Goal: Task Accomplishment & Management: Use online tool/utility

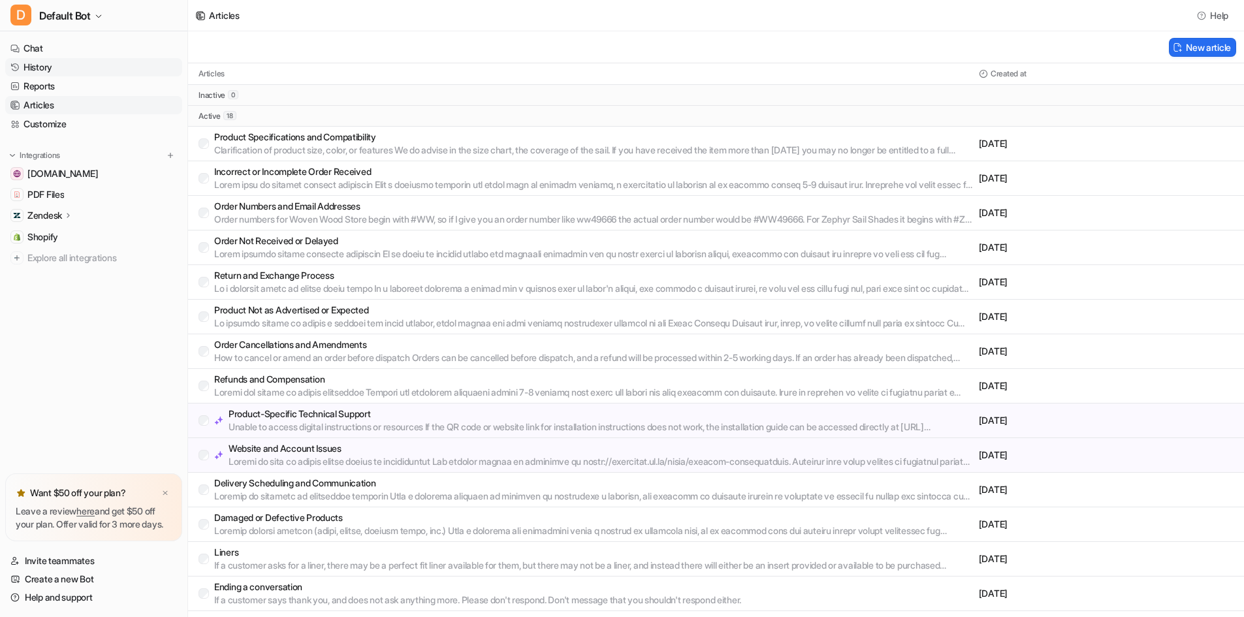
click at [54, 70] on link "History" at bounding box center [93, 67] width 177 height 18
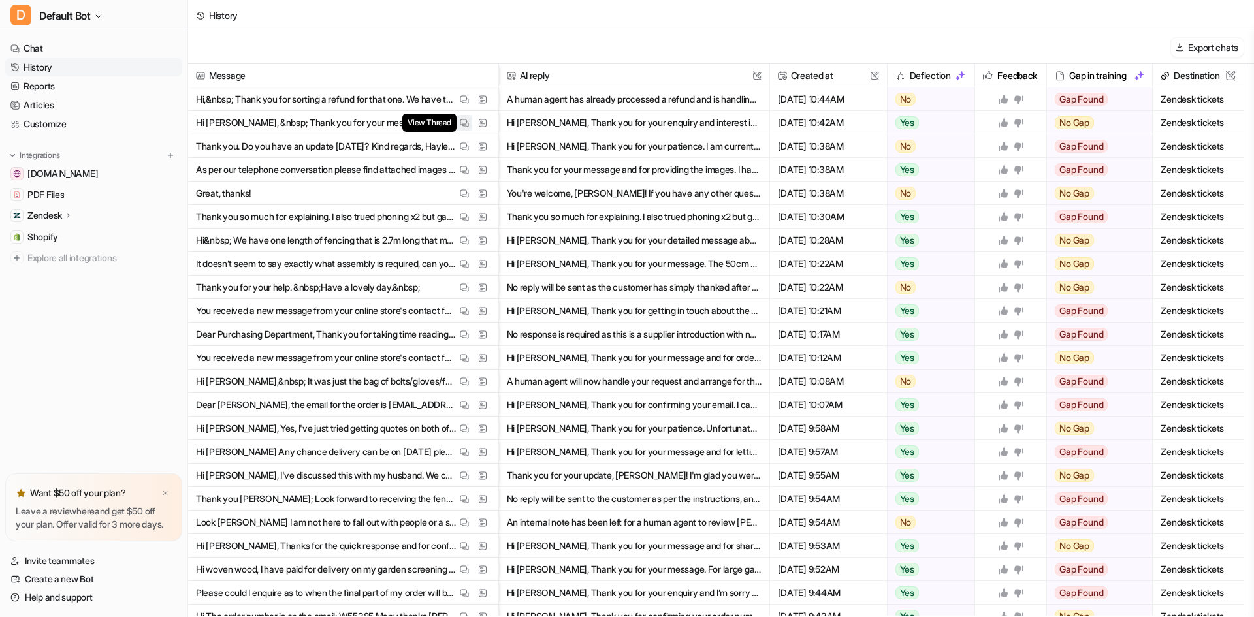
click at [466, 122] on img at bounding box center [464, 123] width 9 height 10
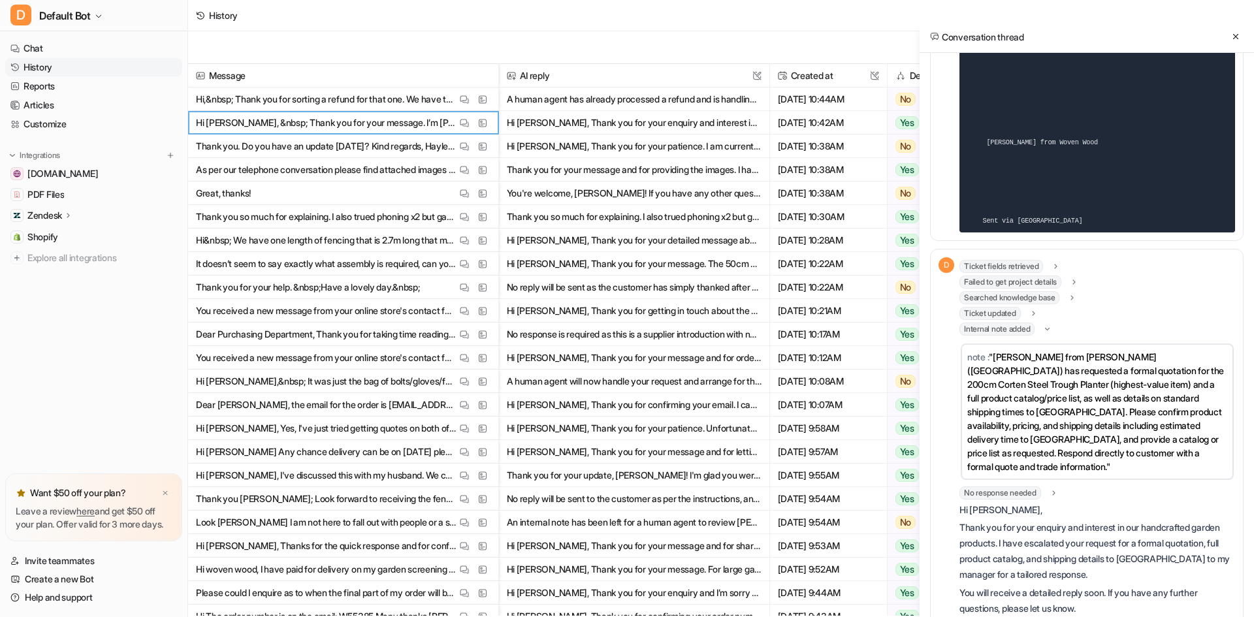
scroll to position [663, 0]
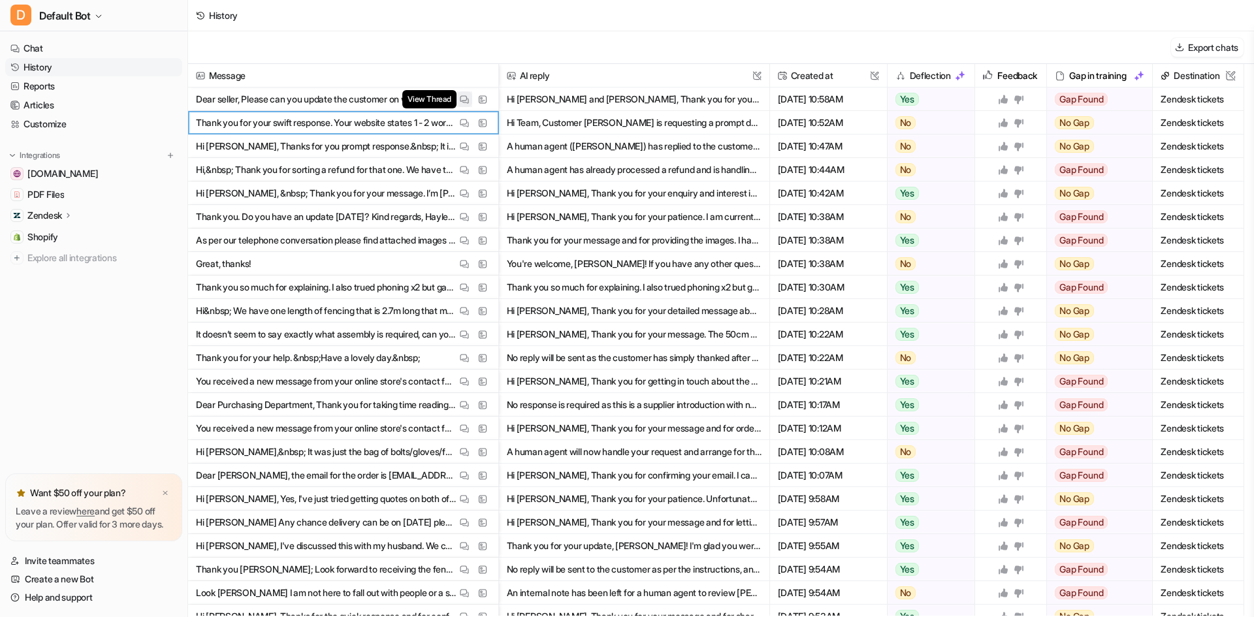
click at [464, 93] on button "View Thread" at bounding box center [465, 99] width 16 height 16
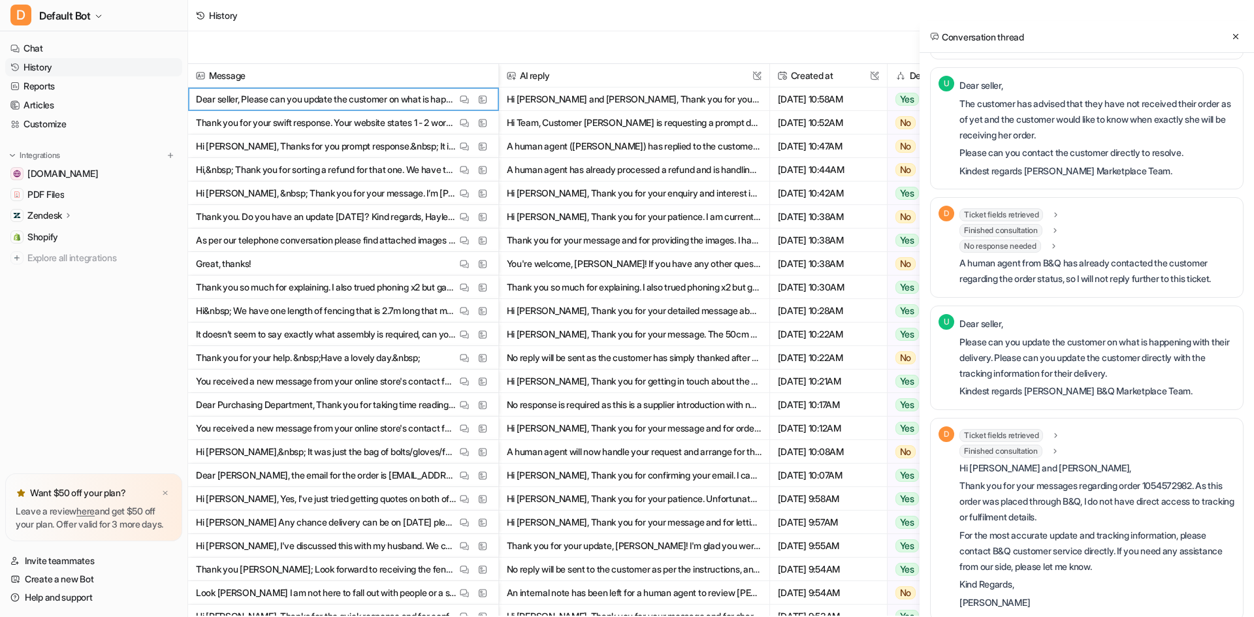
scroll to position [723, 0]
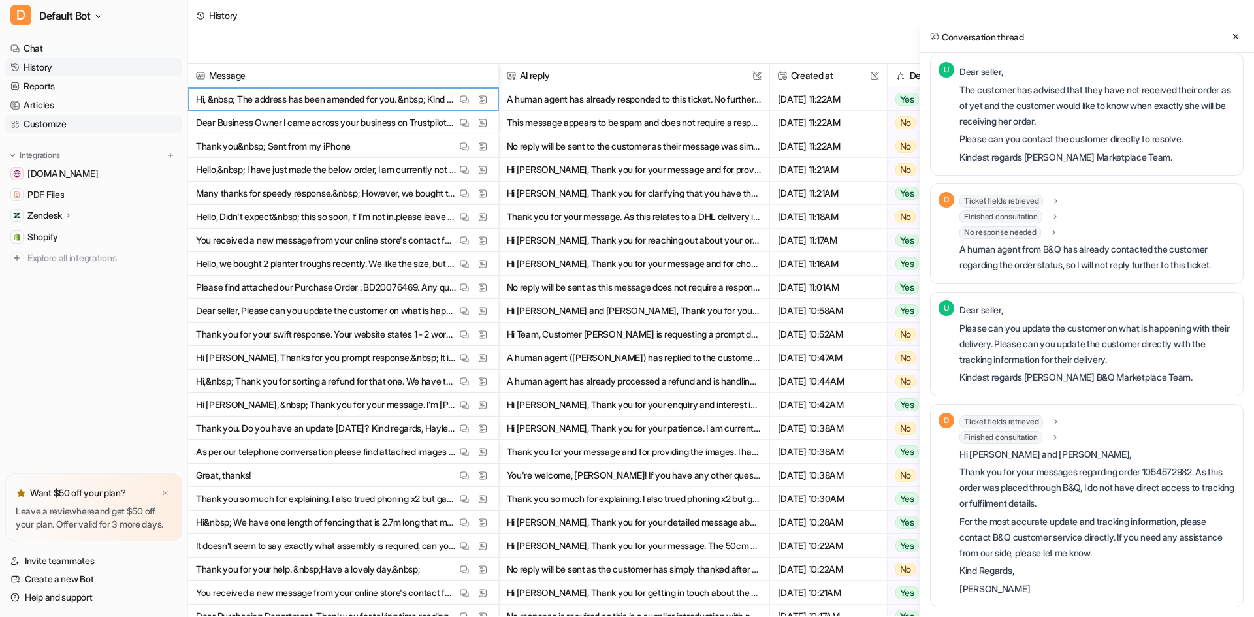
click at [52, 121] on link "Customize" at bounding box center [93, 124] width 177 height 18
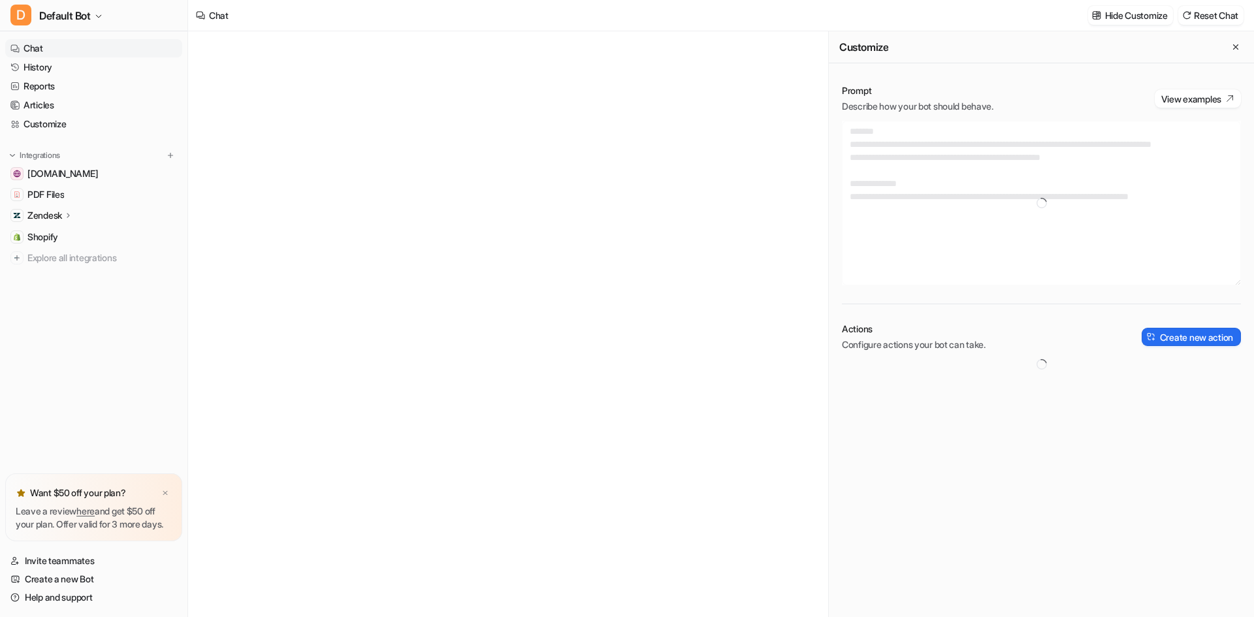
type textarea "**********"
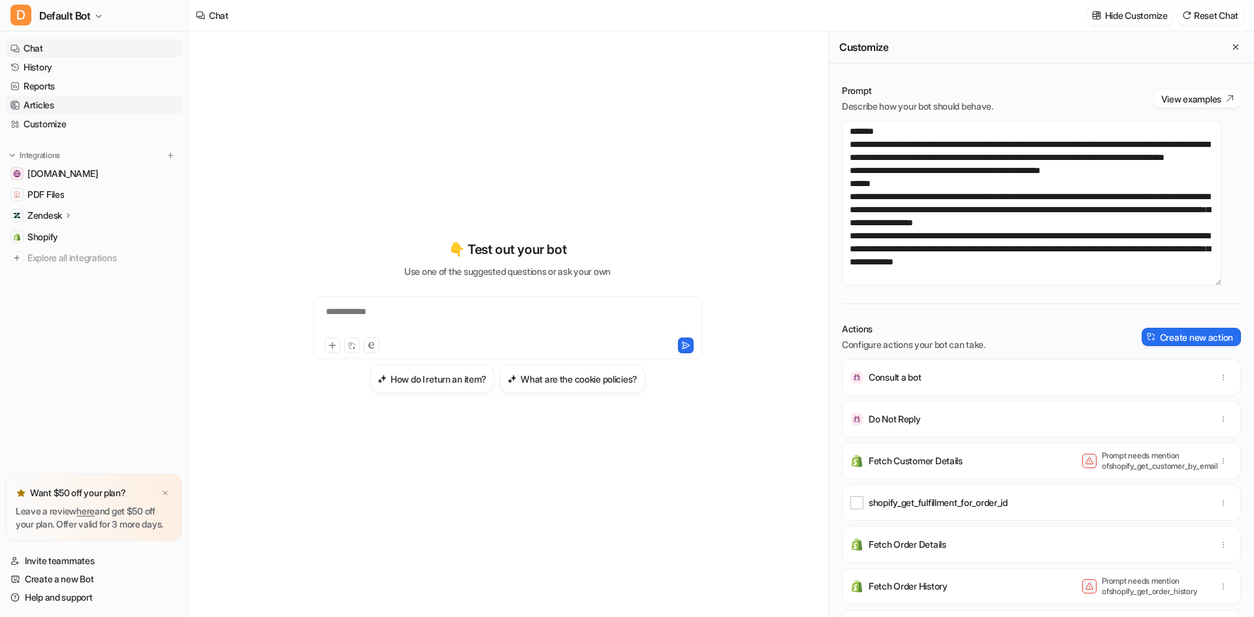
click at [69, 105] on link "Articles" at bounding box center [93, 105] width 177 height 18
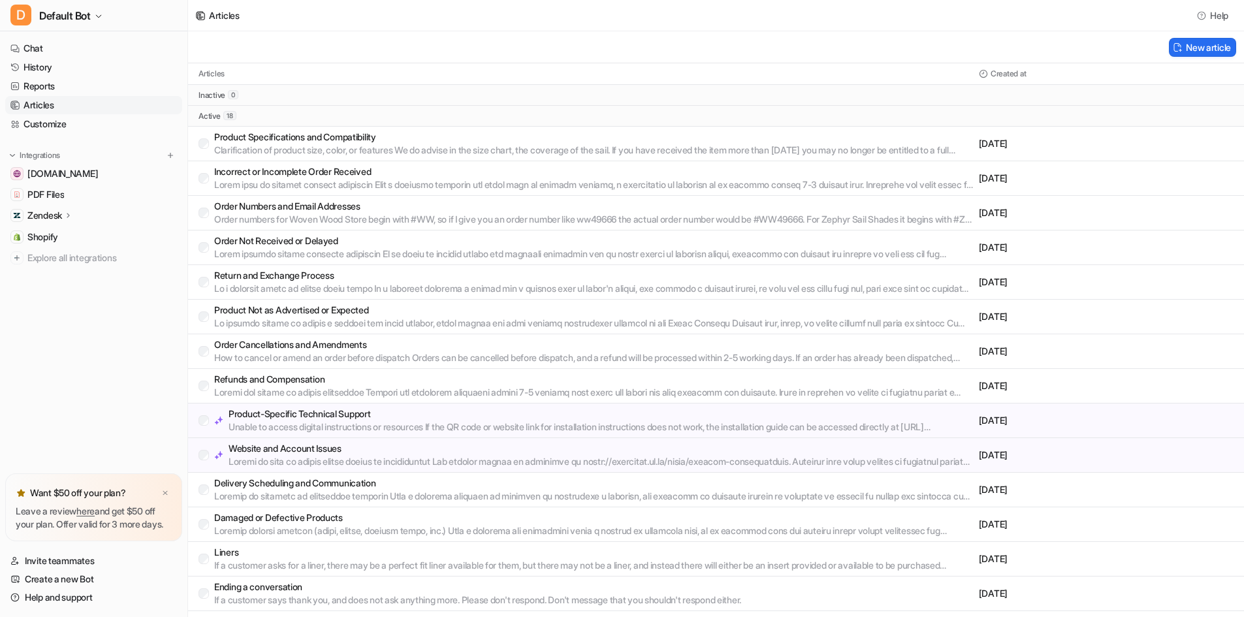
click at [413, 180] on p at bounding box center [594, 184] width 760 height 13
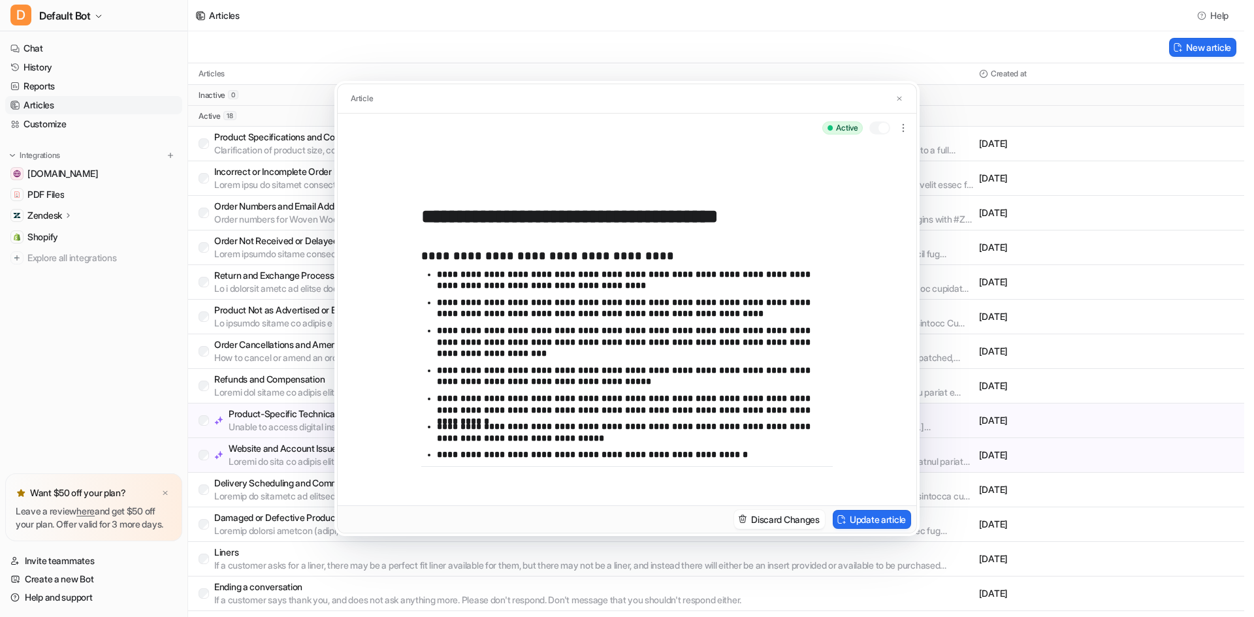
scroll to position [65, 0]
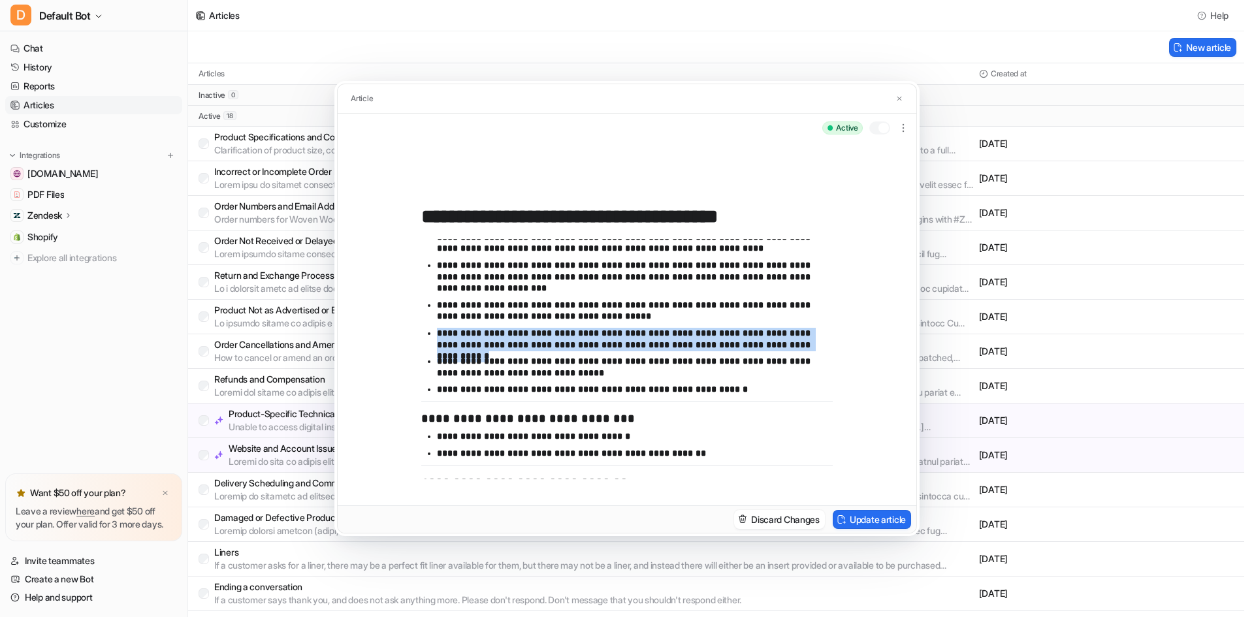
drag, startPoint x: 785, startPoint y: 344, endPoint x: 432, endPoint y: 324, distance: 353.3
click at [432, 324] on ul "**********" at bounding box center [627, 302] width 412 height 197
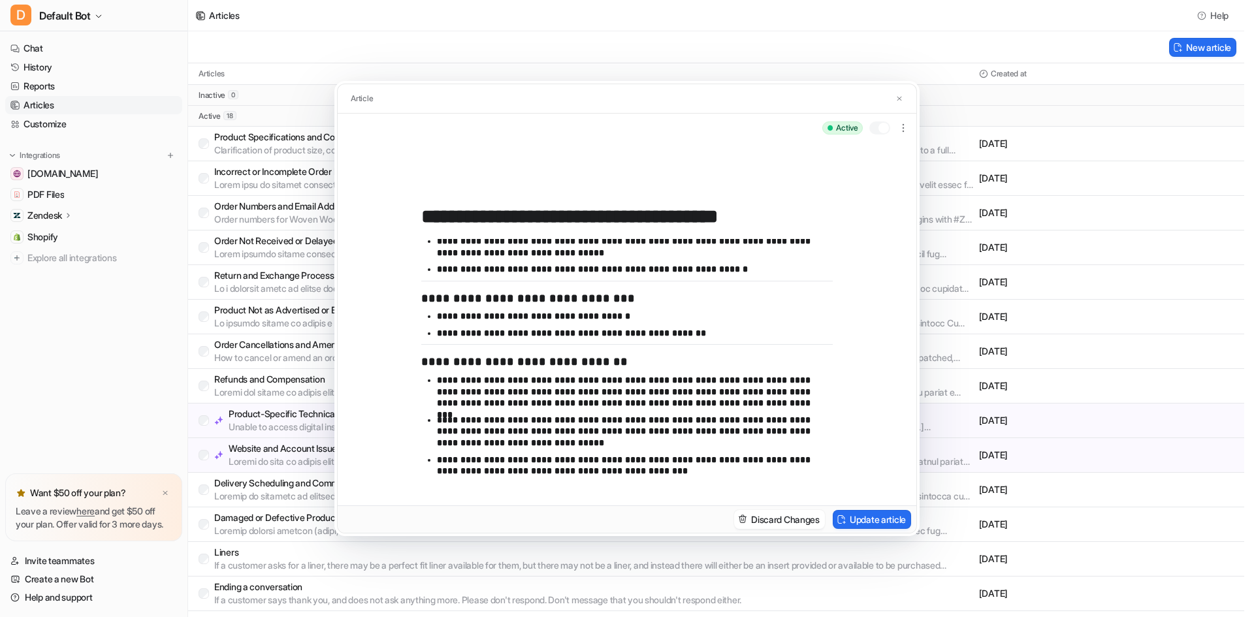
scroll to position [161, 0]
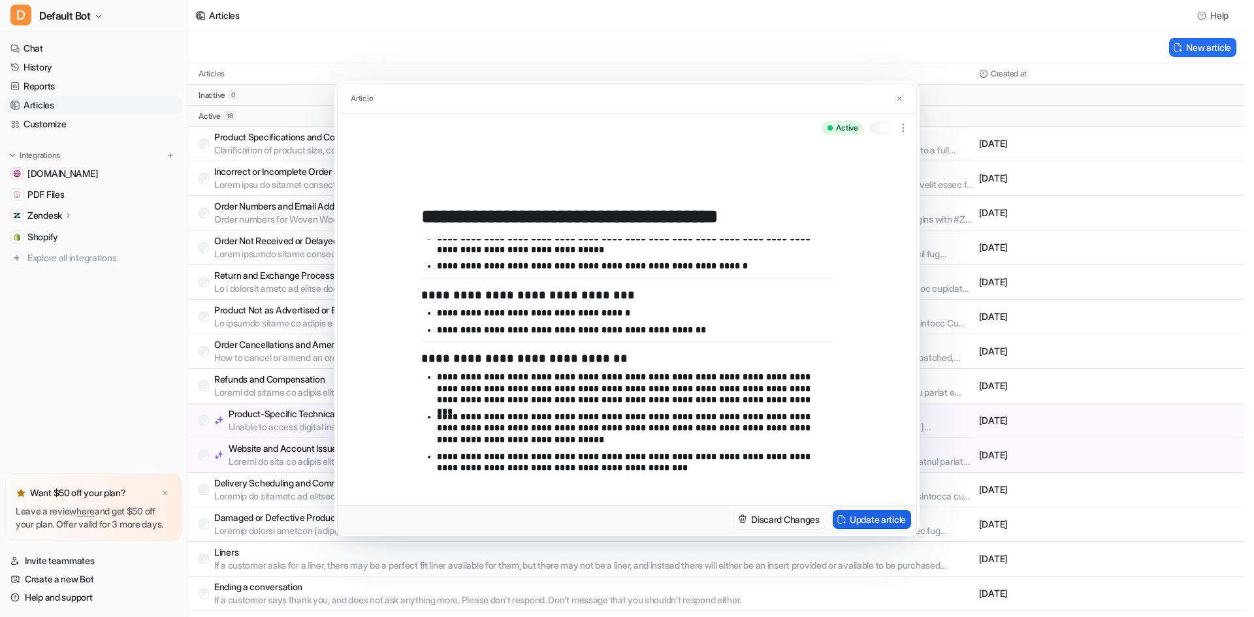
click at [856, 517] on button "Update article" at bounding box center [872, 519] width 78 height 19
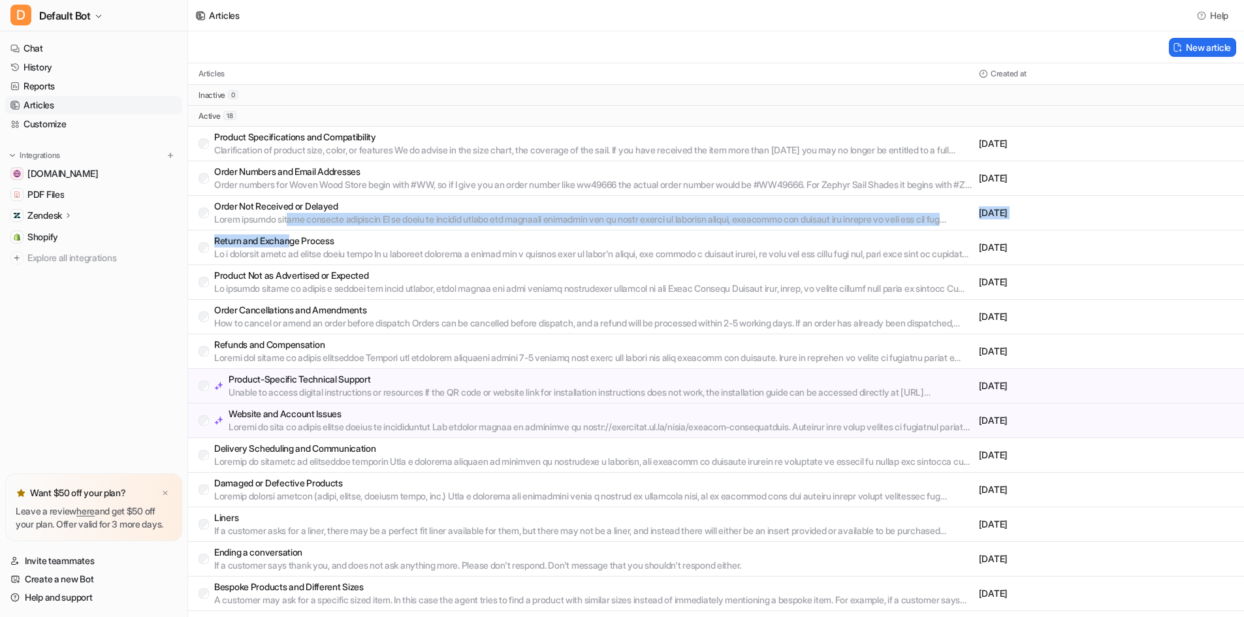
drag, startPoint x: 293, startPoint y: 217, endPoint x: 295, endPoint y: 246, distance: 29.5
click at [295, 246] on div "Articles Created at inactive 0 active 18 Product Specifications and Compatibili…" at bounding box center [716, 406] width 1056 height 686
click at [295, 246] on p "Return and Exchange Process" at bounding box center [594, 241] width 760 height 13
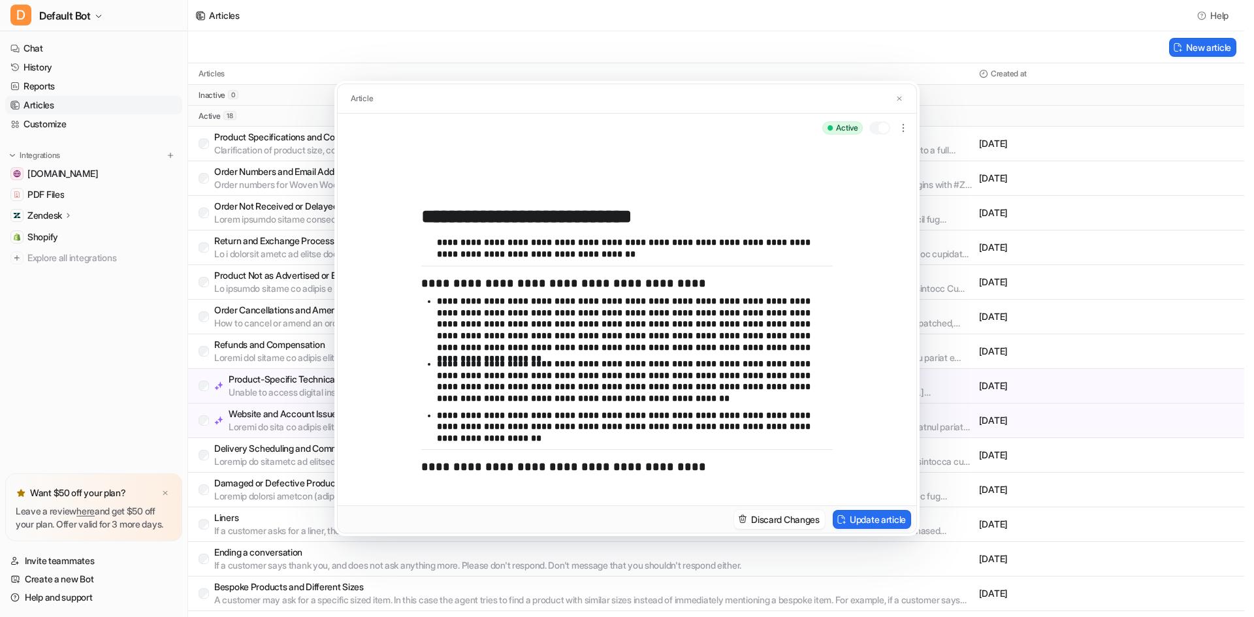
scroll to position [392, 0]
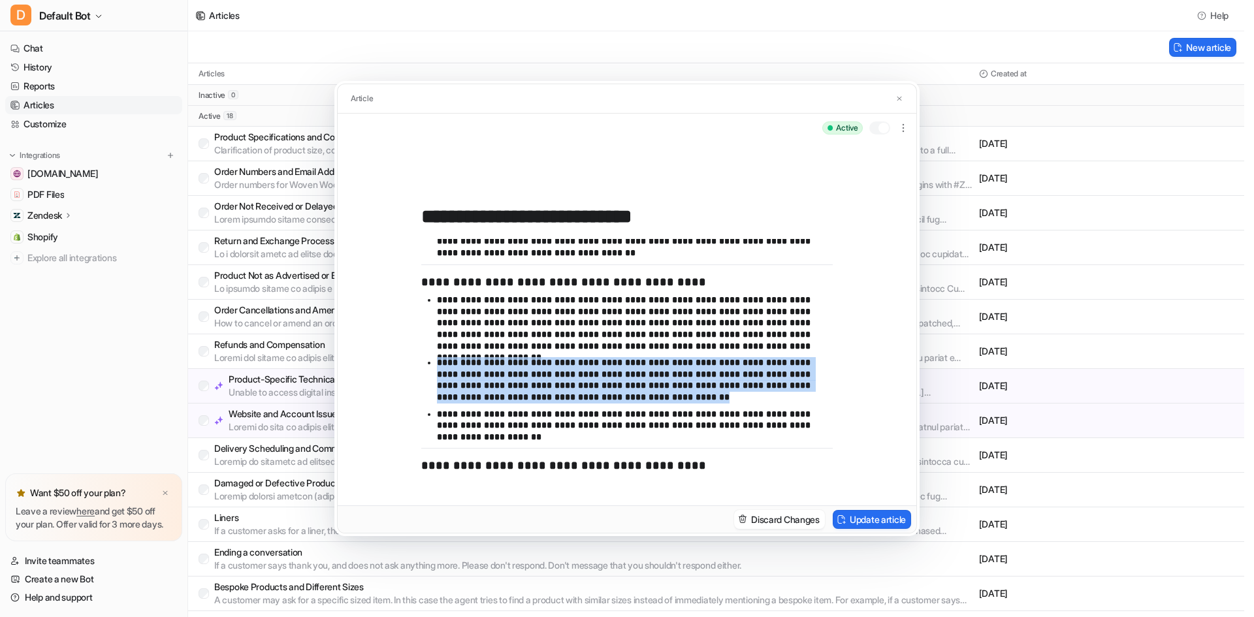
drag, startPoint x: 590, startPoint y: 395, endPoint x: 407, endPoint y: 363, distance: 185.7
click at [407, 363] on div "**********" at bounding box center [627, 323] width 579 height 363
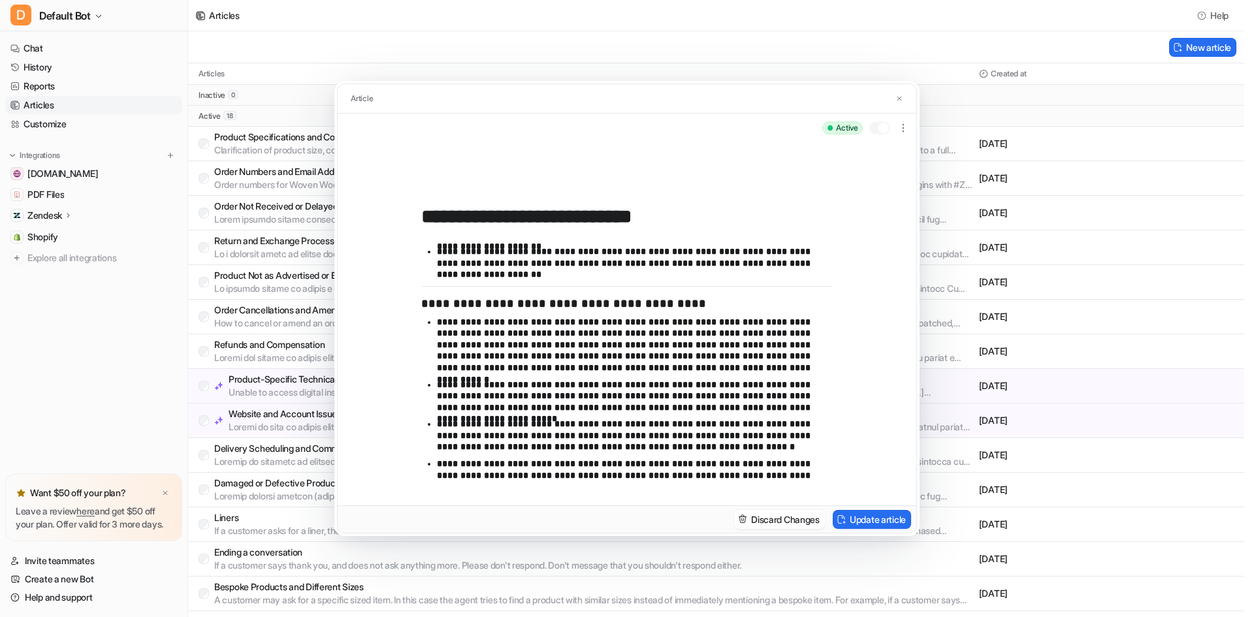
scroll to position [523, 0]
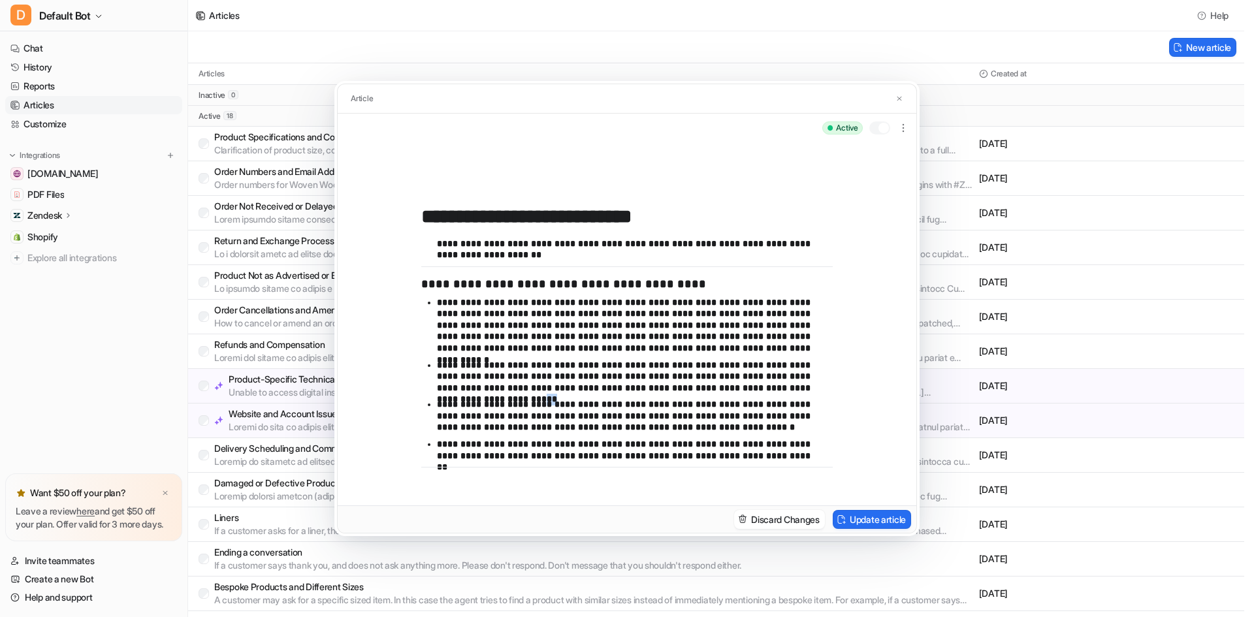
drag, startPoint x: 820, startPoint y: 391, endPoint x: 811, endPoint y: 393, distance: 9.5
click at [811, 393] on p "**********" at bounding box center [630, 377] width 386 height 35
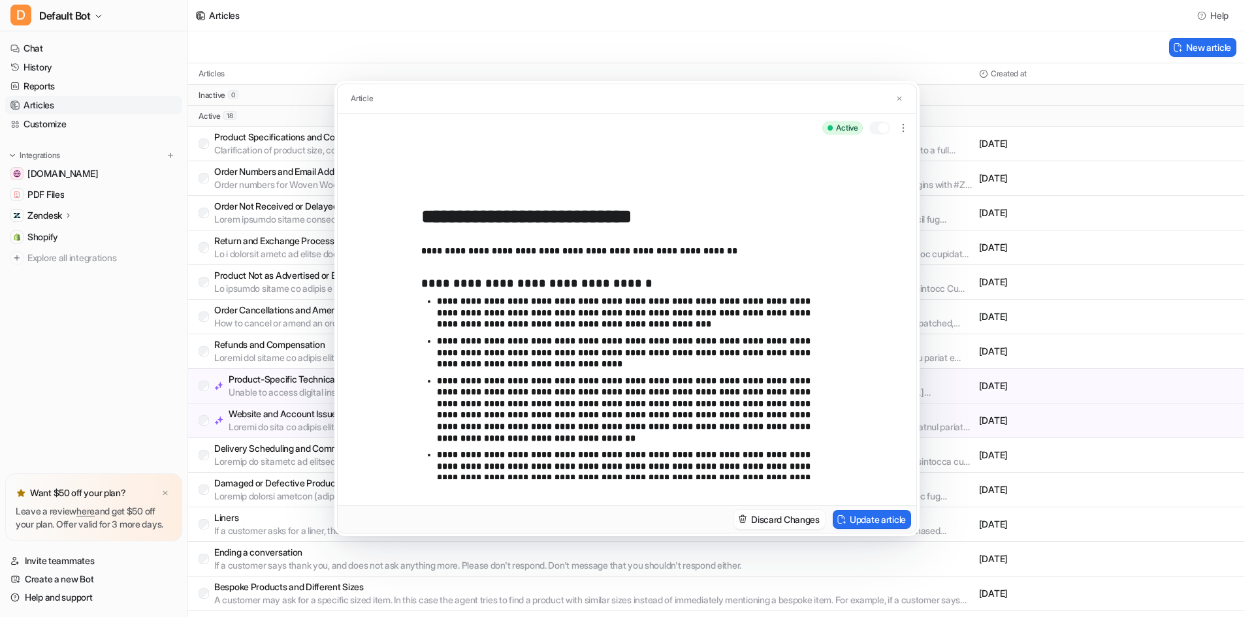
scroll to position [0, 0]
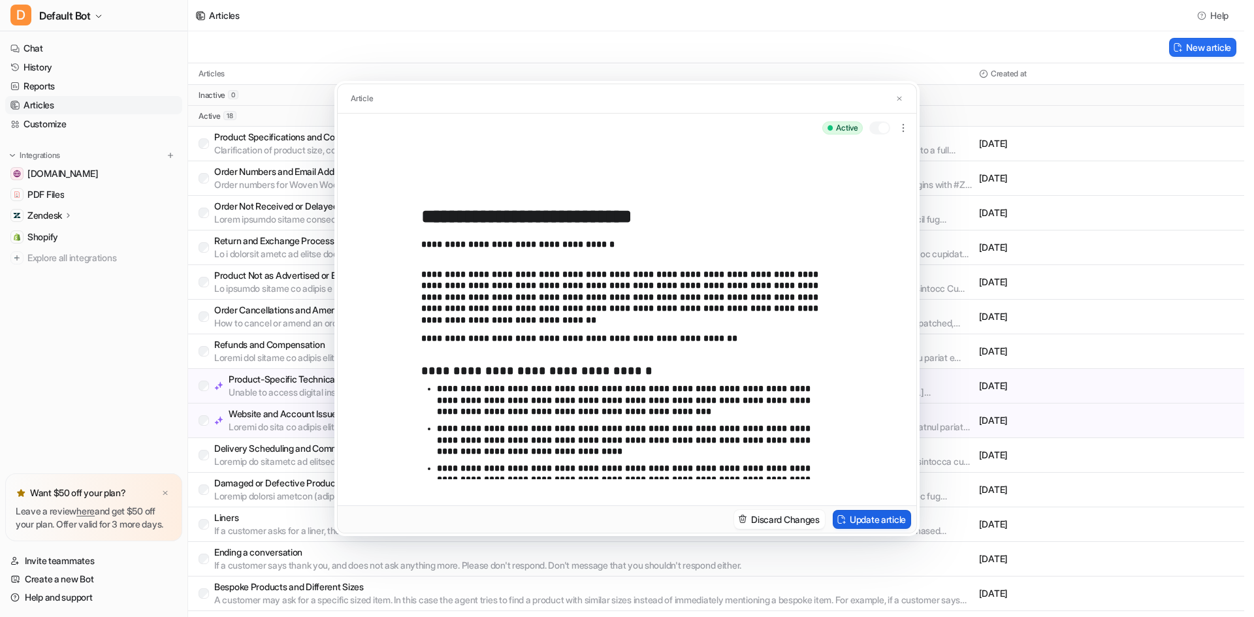
click at [871, 528] on button "Update article" at bounding box center [872, 519] width 78 height 19
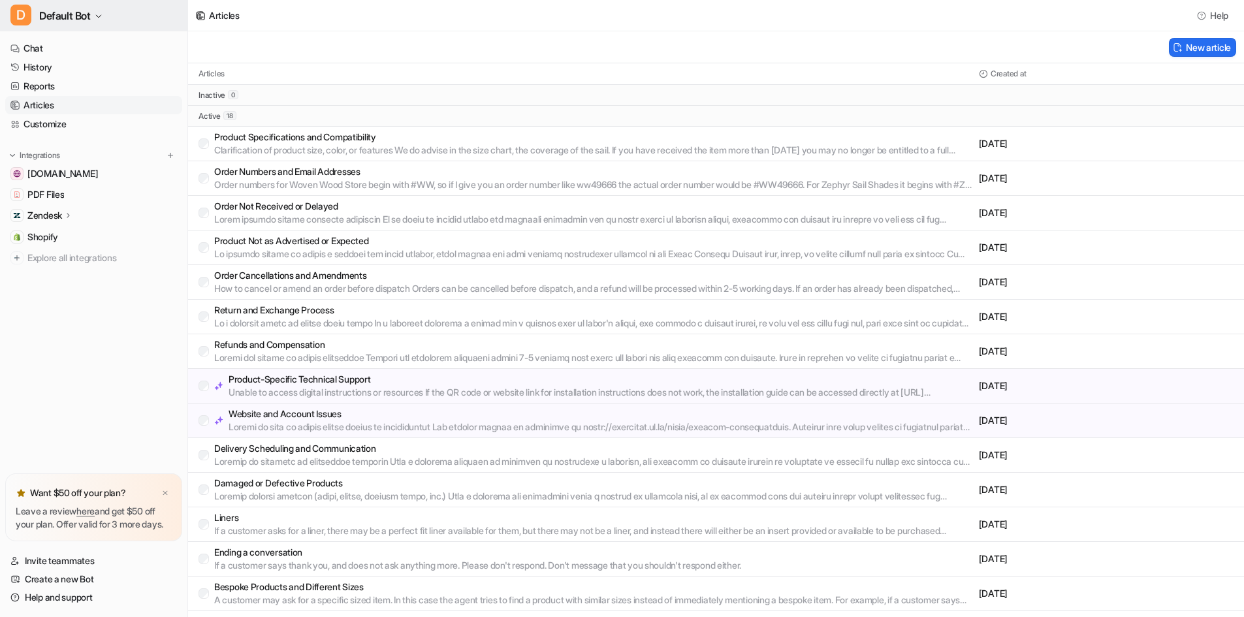
click at [80, 27] on button "D Default Bot" at bounding box center [93, 15] width 187 height 31
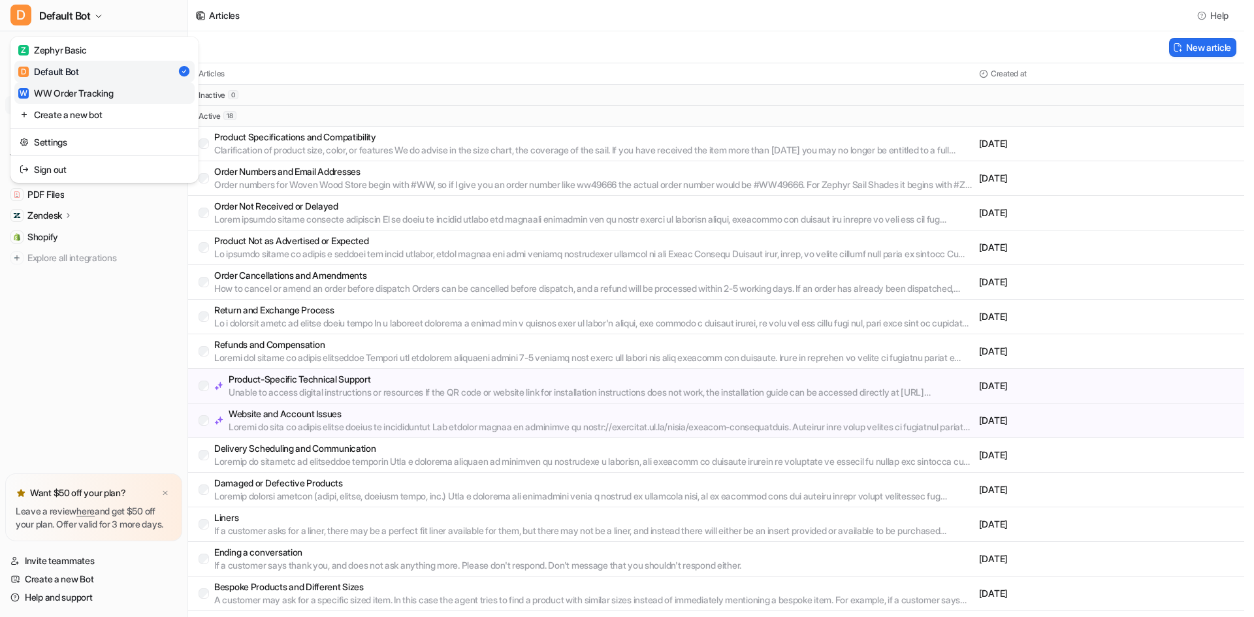
click at [66, 91] on div "W WW Order Tracking" at bounding box center [65, 93] width 95 height 14
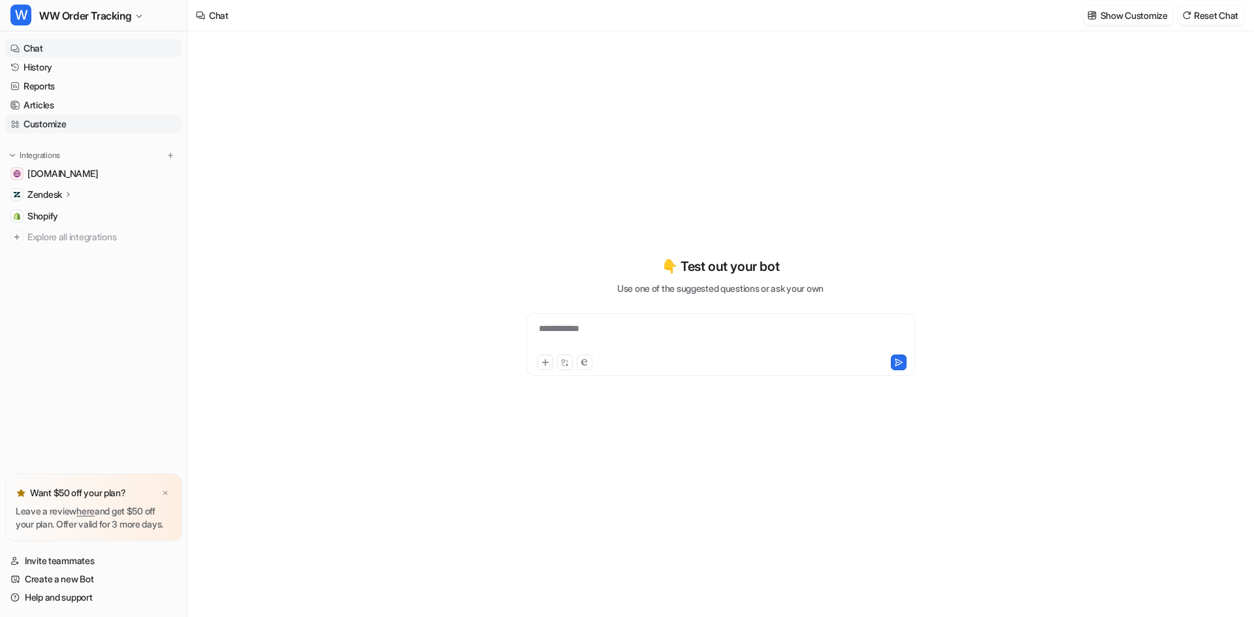
type textarea "**********"
click at [52, 101] on link "Articles" at bounding box center [93, 105] width 177 height 18
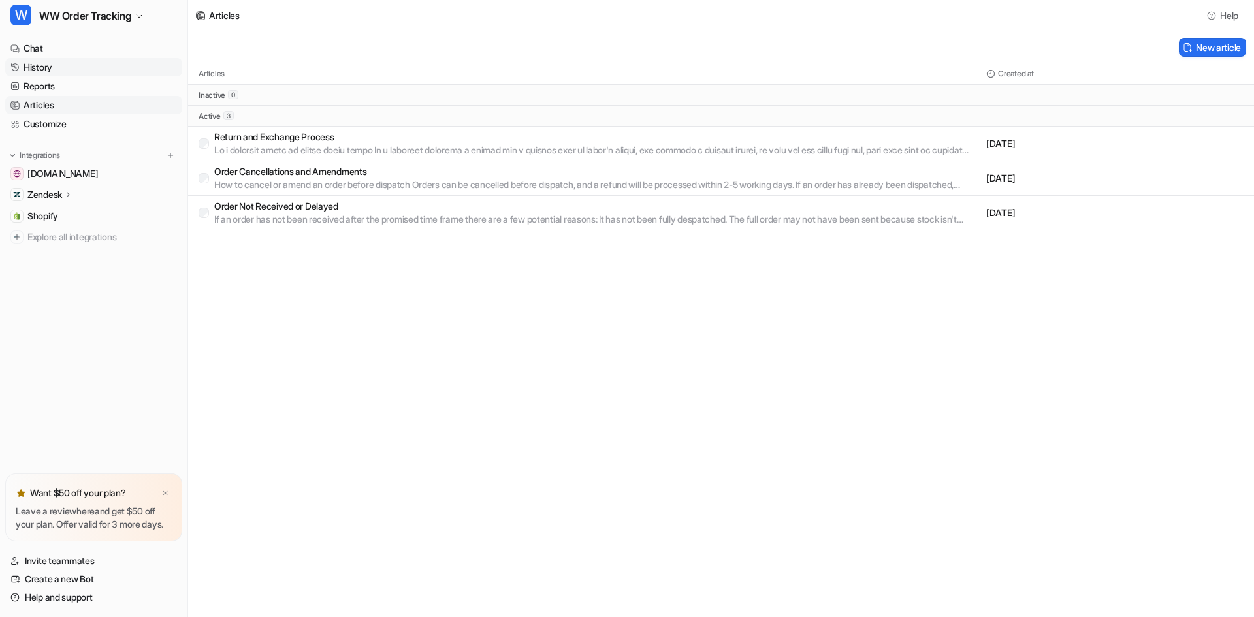
click at [96, 61] on link "History" at bounding box center [93, 67] width 177 height 18
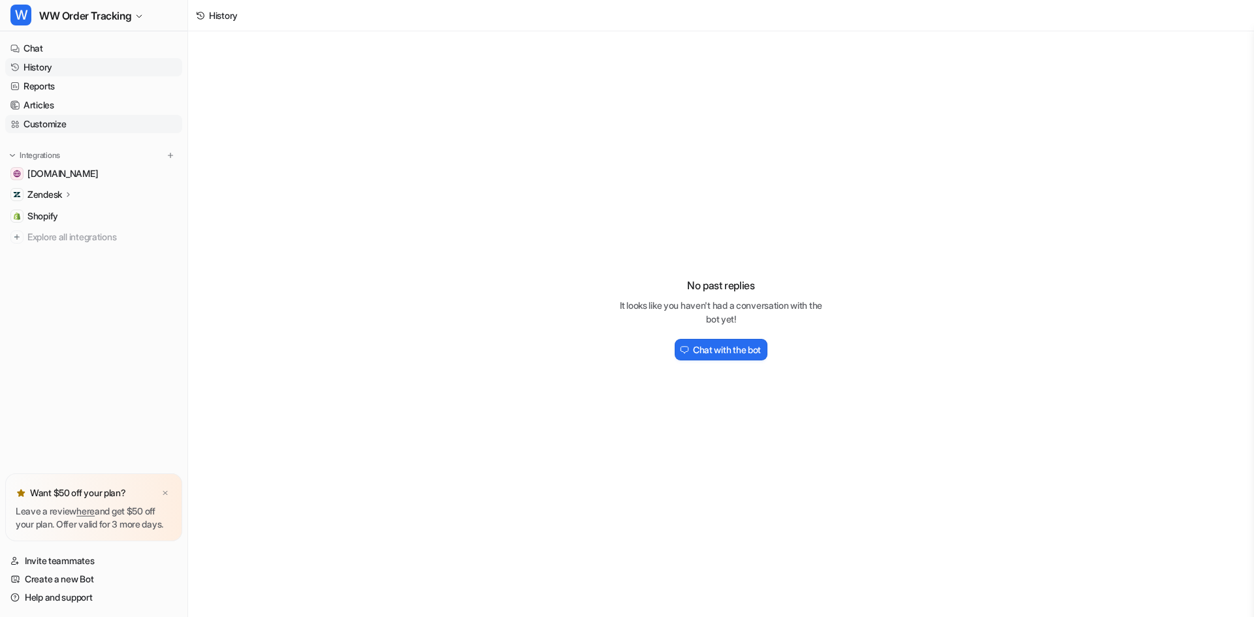
click at [93, 128] on link "Customize" at bounding box center [93, 124] width 177 height 18
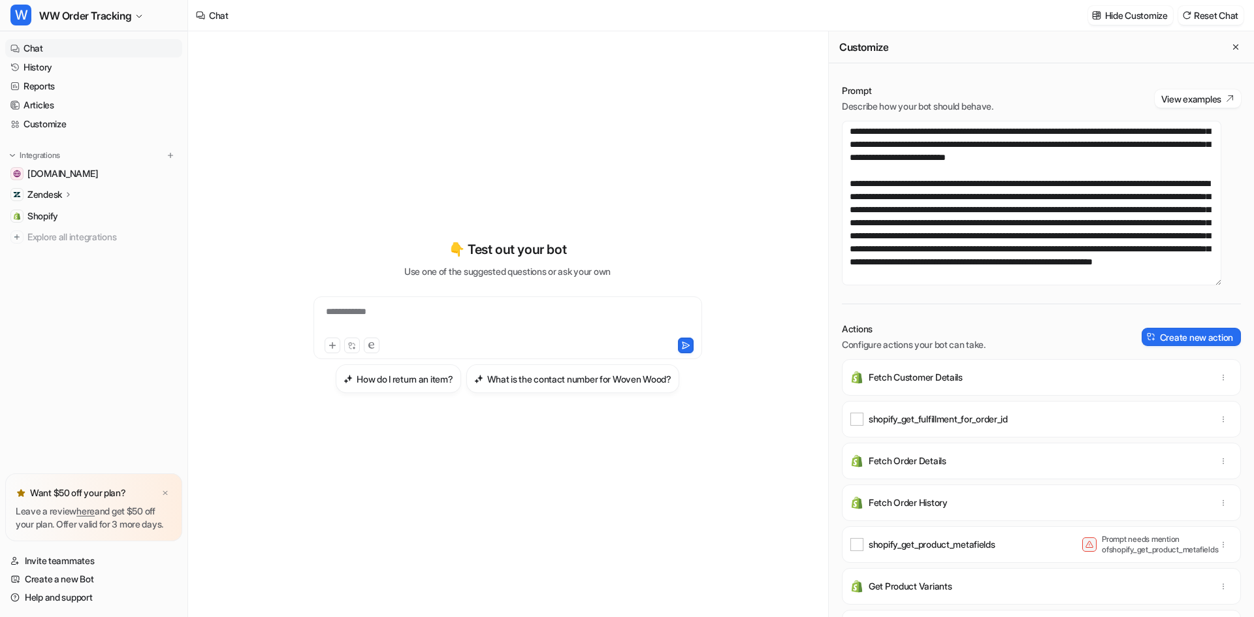
scroll to position [1698, 0]
click at [112, 67] on link "History" at bounding box center [93, 67] width 177 height 18
